Goal: Transaction & Acquisition: Purchase product/service

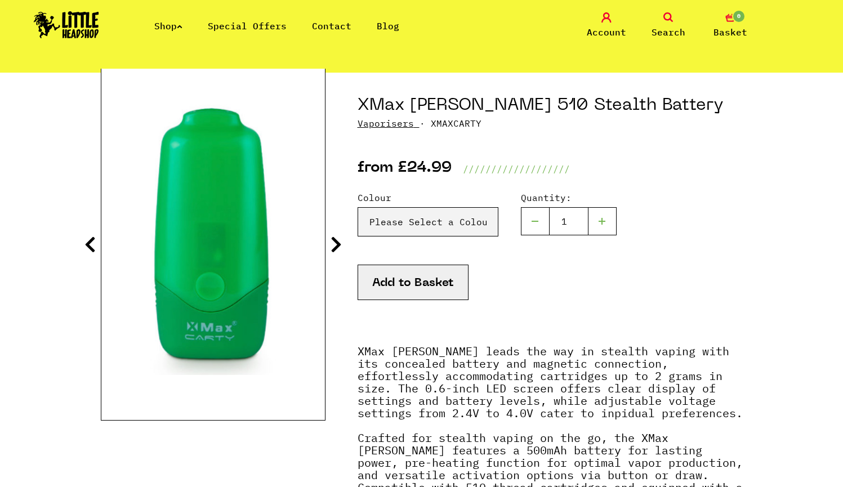
scroll to position [109, 0]
click at [335, 242] on icon at bounding box center [336, 245] width 11 height 18
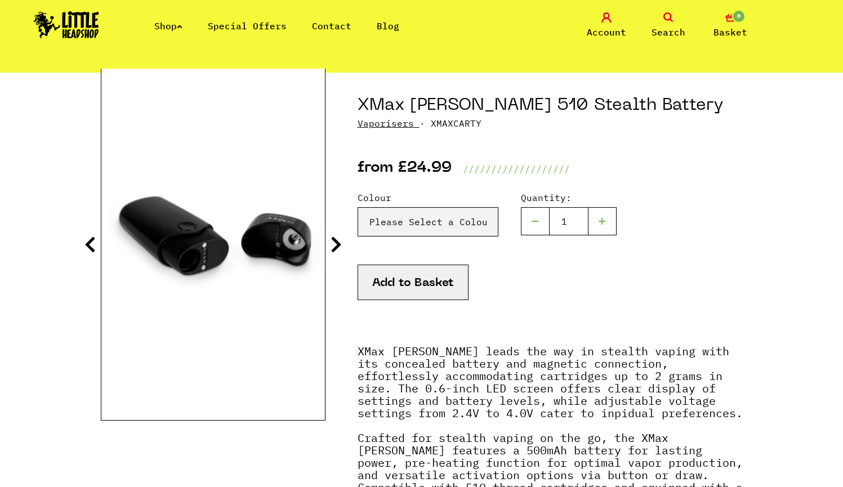
click at [335, 242] on icon at bounding box center [336, 245] width 11 height 18
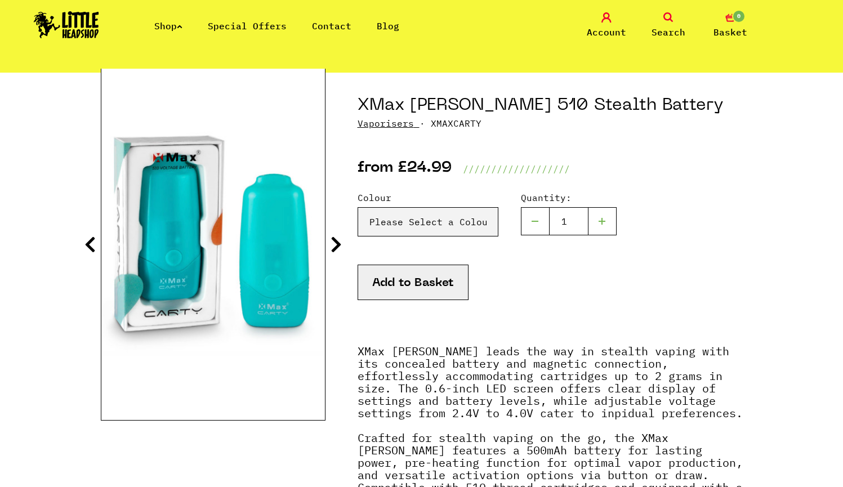
click at [335, 242] on icon at bounding box center [336, 245] width 11 height 18
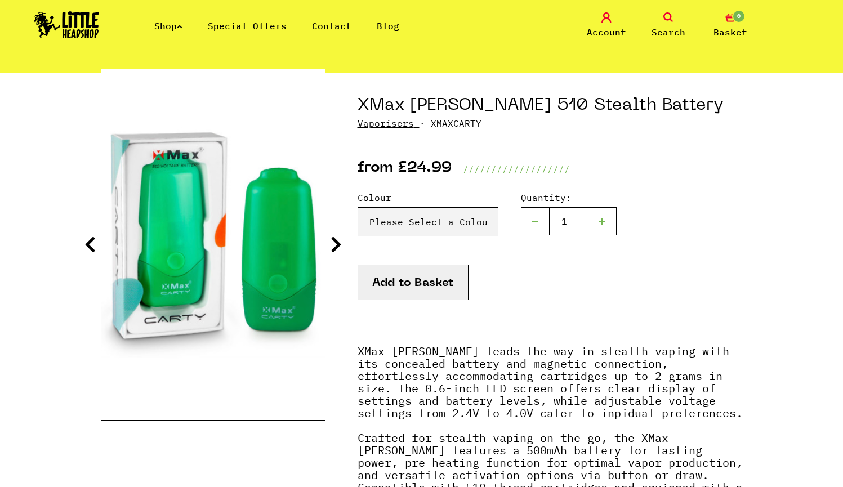
click at [335, 242] on icon at bounding box center [336, 245] width 11 height 18
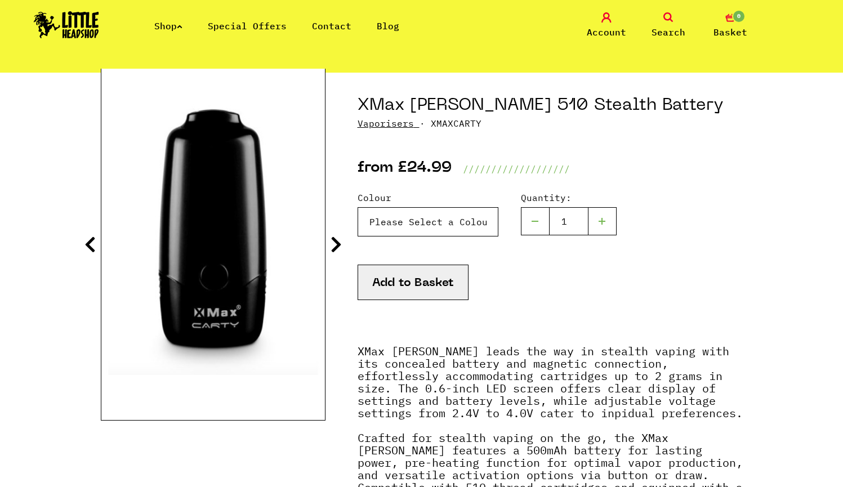
select select "1678"
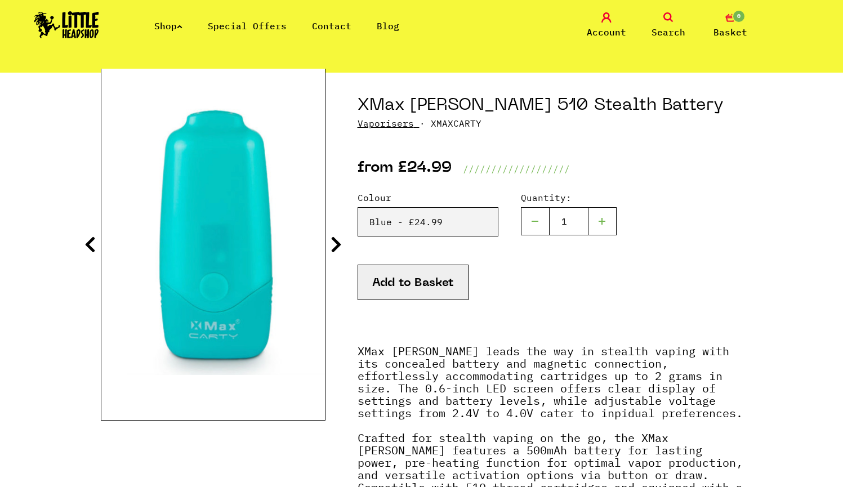
click at [335, 240] on icon at bounding box center [336, 245] width 11 height 18
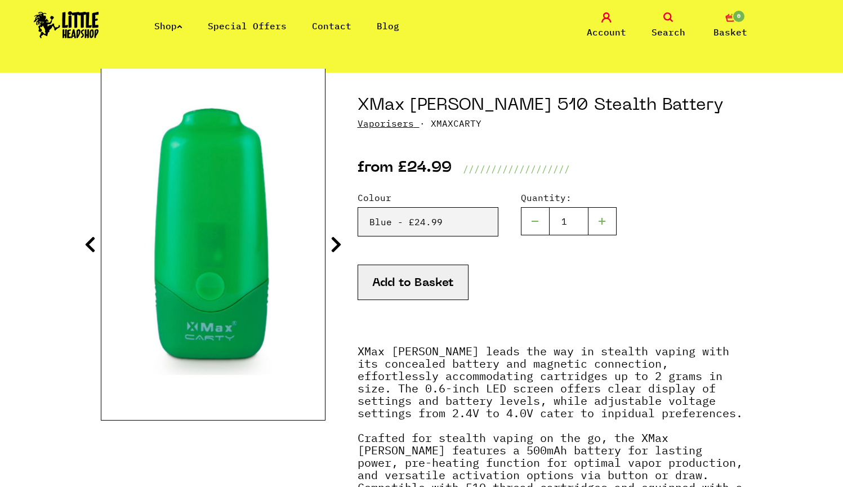
click at [335, 240] on icon at bounding box center [336, 245] width 11 height 18
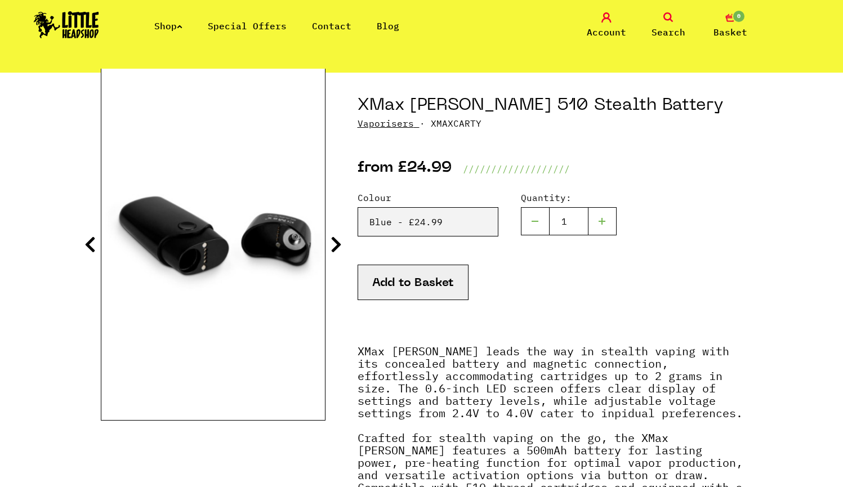
click at [335, 240] on icon at bounding box center [336, 245] width 11 height 18
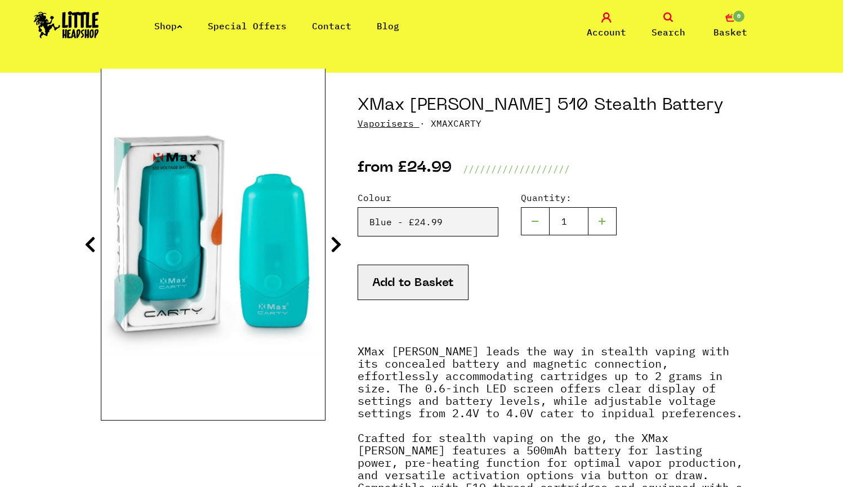
click at [383, 123] on link "Vaporisers" at bounding box center [386, 123] width 56 height 11
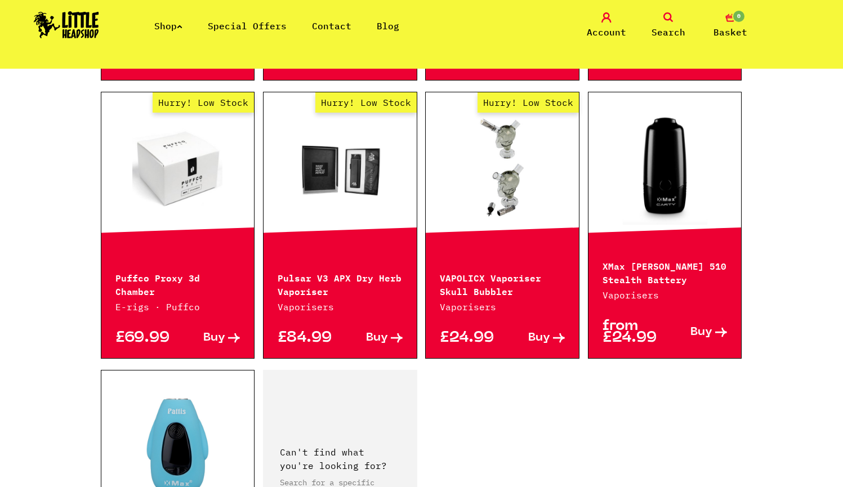
scroll to position [1386, 0]
